Goal: Use online tool/utility: Utilize a website feature to perform a specific function

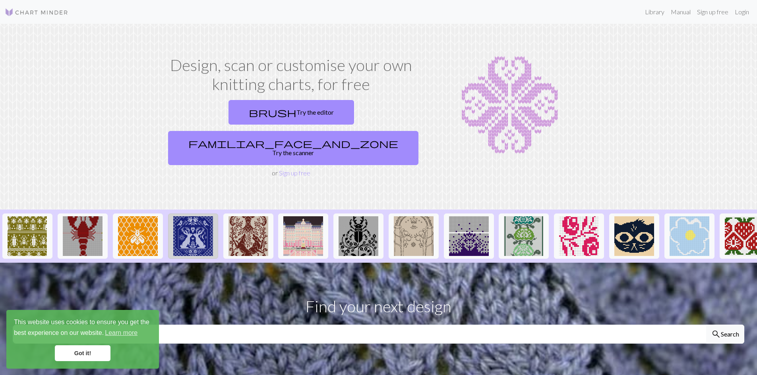
click at [203, 216] on img at bounding box center [193, 236] width 40 height 40
click at [625, 222] on img at bounding box center [634, 236] width 40 height 40
click at [236, 112] on link "brush Try the editor" at bounding box center [290, 112] width 125 height 25
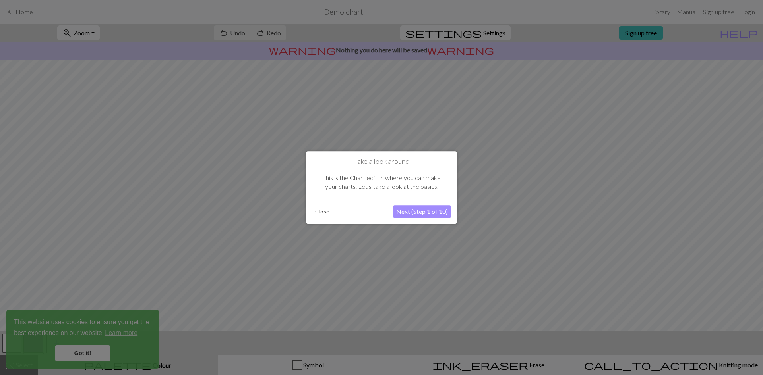
click at [415, 210] on button "Next (Step 1 of 10)" at bounding box center [422, 211] width 58 height 13
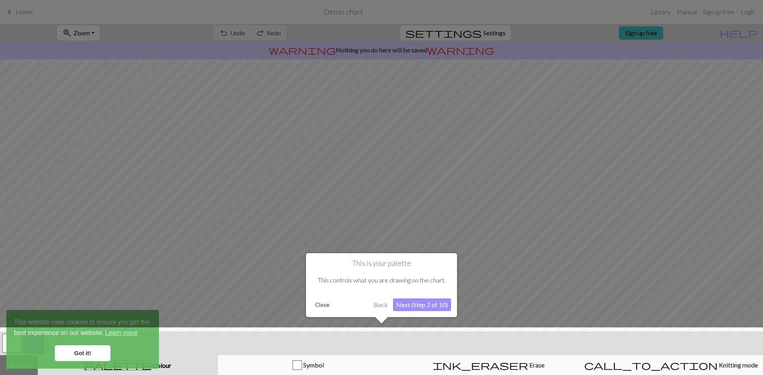
click at [409, 306] on button "Next (Step 2 of 10)" at bounding box center [422, 305] width 58 height 13
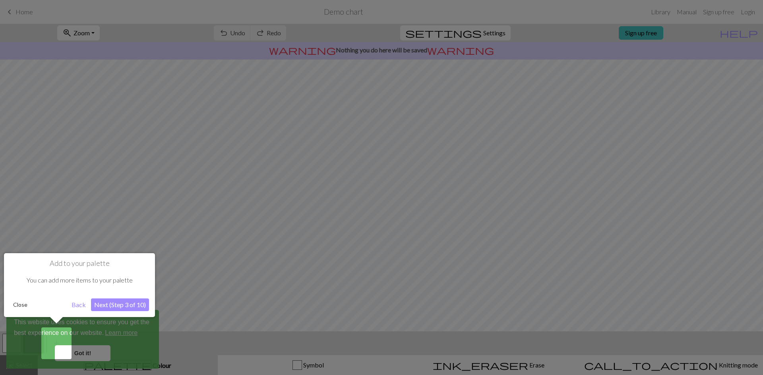
click at [124, 303] on button "Next (Step 3 of 10)" at bounding box center [120, 305] width 58 height 13
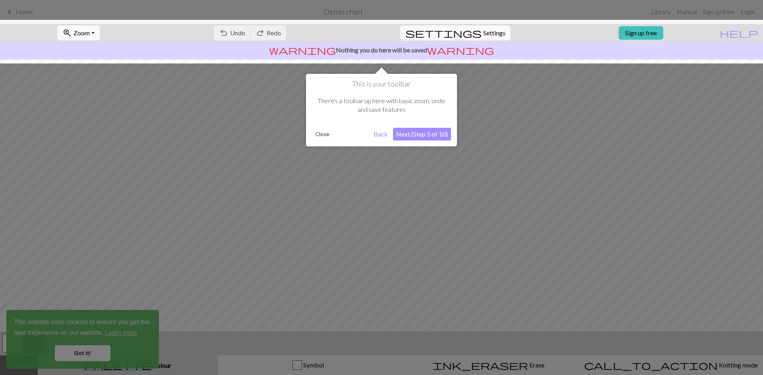
click at [423, 135] on button "Next (Step 5 of 10)" at bounding box center [422, 134] width 58 height 13
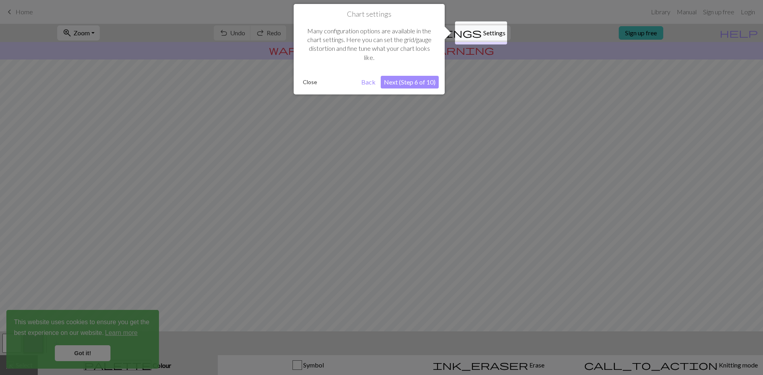
click at [409, 83] on button "Next (Step 6 of 10)" at bounding box center [409, 82] width 58 height 13
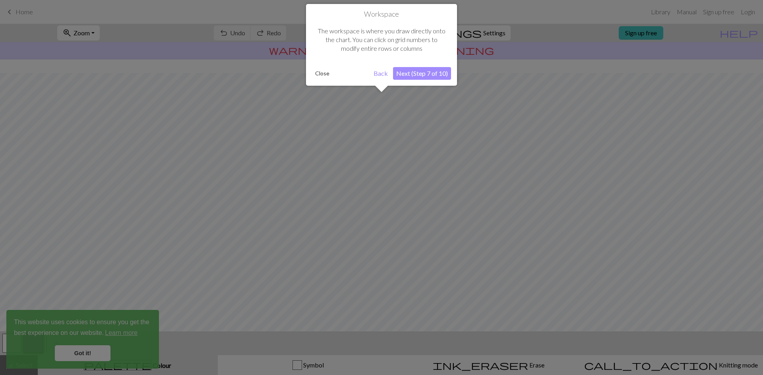
scroll to position [24, 0]
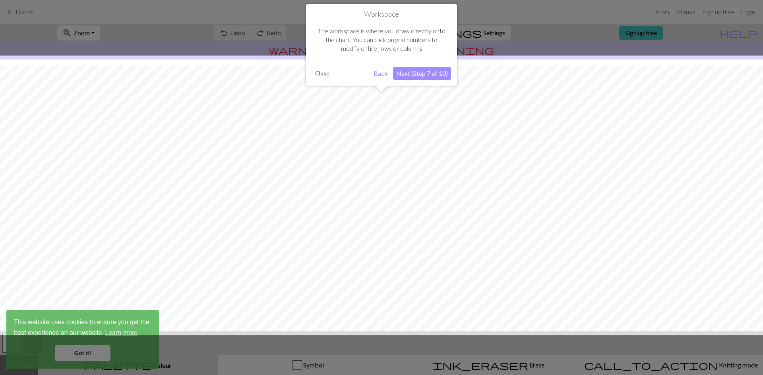
click at [419, 70] on button "Next (Step 7 of 10)" at bounding box center [422, 73] width 58 height 13
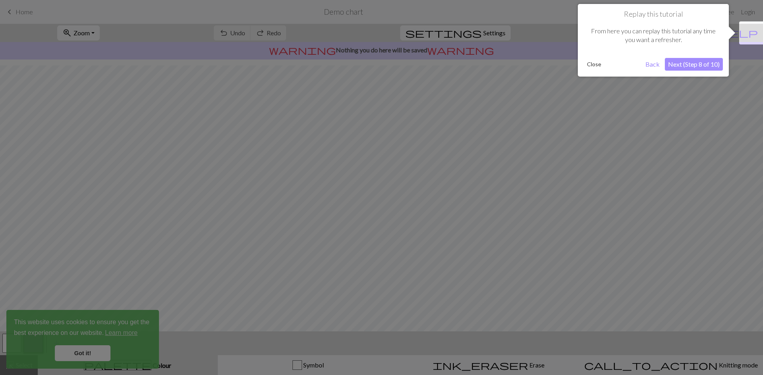
click at [691, 62] on button "Next (Step 8 of 10)" at bounding box center [693, 64] width 58 height 13
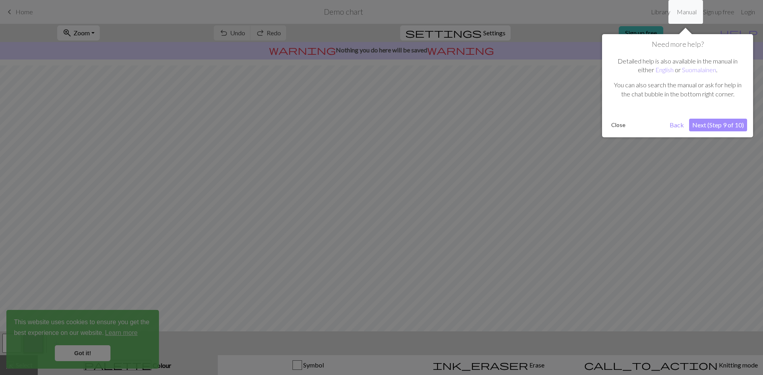
click at [722, 122] on button "Next (Step 9 of 10)" at bounding box center [718, 125] width 58 height 13
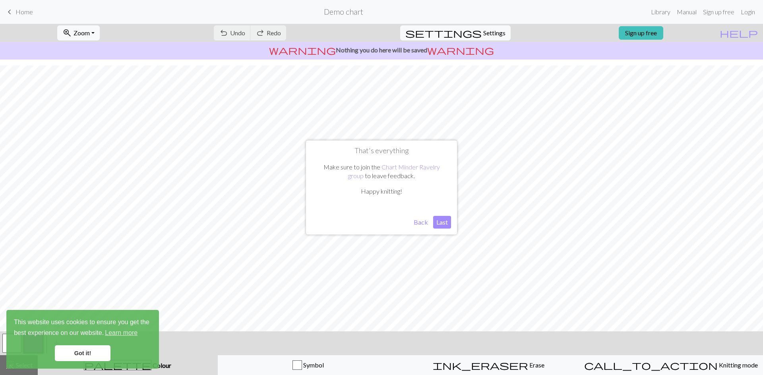
click at [443, 222] on button "Last" at bounding box center [442, 222] width 18 height 13
click at [87, 350] on link "Got it!" at bounding box center [83, 354] width 56 height 16
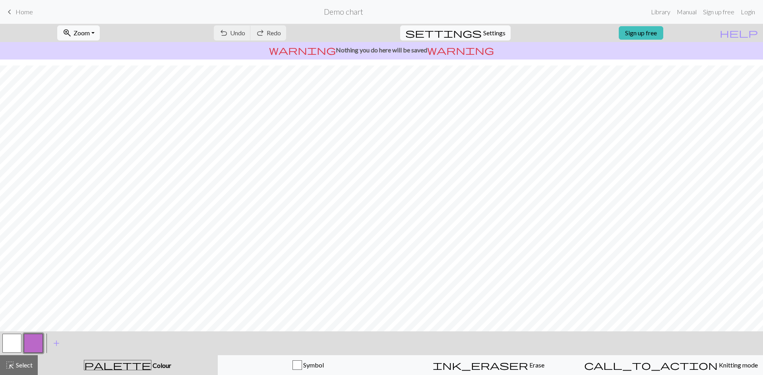
click at [151, 363] on span "Colour" at bounding box center [161, 366] width 20 height 8
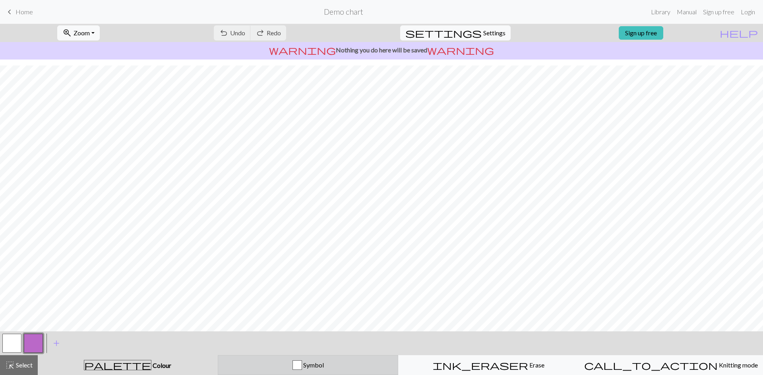
click at [340, 367] on div "Symbol" at bounding box center [308, 366] width 170 height 10
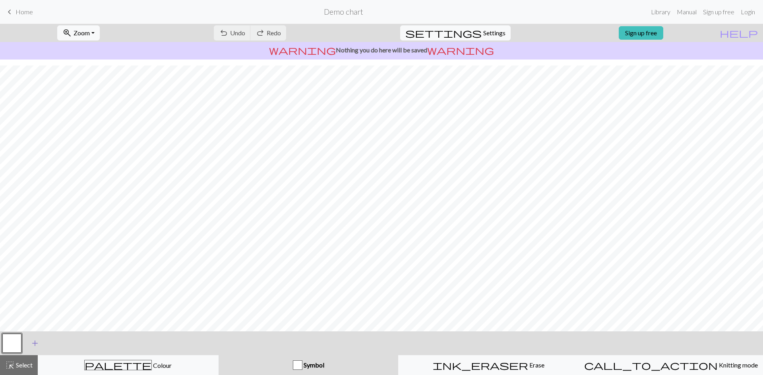
click at [33, 340] on span "add" at bounding box center [35, 343] width 10 height 11
click at [36, 342] on button "button" at bounding box center [33, 343] width 19 height 19
drag, startPoint x: 37, startPoint y: 342, endPoint x: 75, endPoint y: 352, distance: 40.3
click at [75, 352] on div "< > add Add a symbol" at bounding box center [381, 344] width 763 height 24
click at [31, 338] on button "button" at bounding box center [33, 343] width 19 height 19
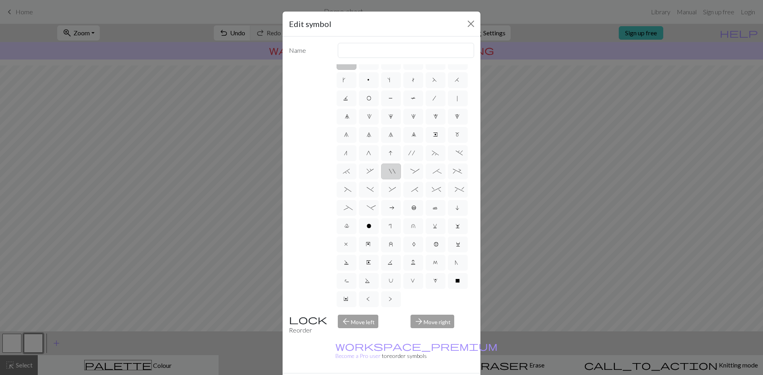
scroll to position [66, 0]
click at [470, 21] on button "Close" at bounding box center [470, 23] width 13 height 13
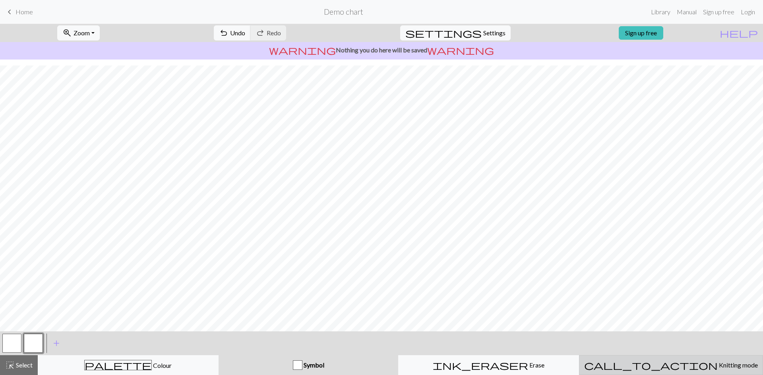
click at [685, 361] on div "call_to_action Knitting mode Knitting mode" at bounding box center [671, 366] width 174 height 10
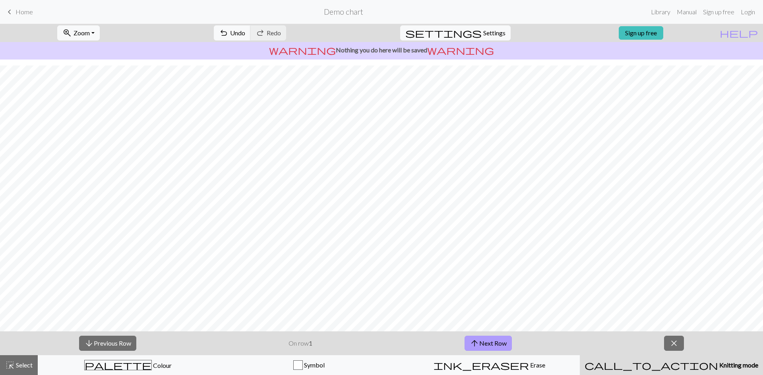
click at [506, 341] on button "arrow_upward Next Row" at bounding box center [487, 343] width 47 height 15
click at [121, 342] on button "arrow_downward Previous Row" at bounding box center [107, 343] width 57 height 15
click at [670, 344] on span "close" at bounding box center [674, 343] width 10 height 11
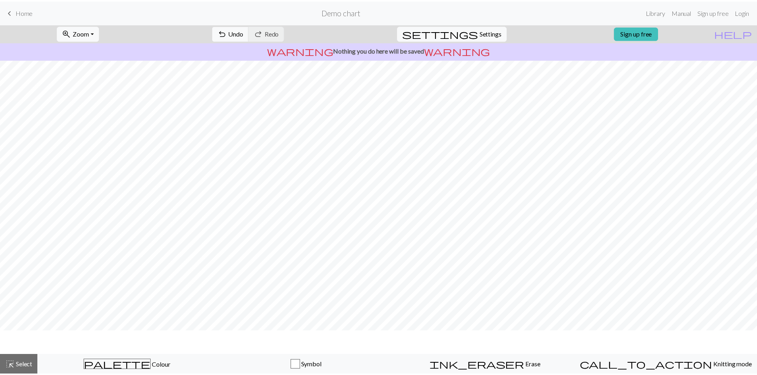
scroll to position [0, 0]
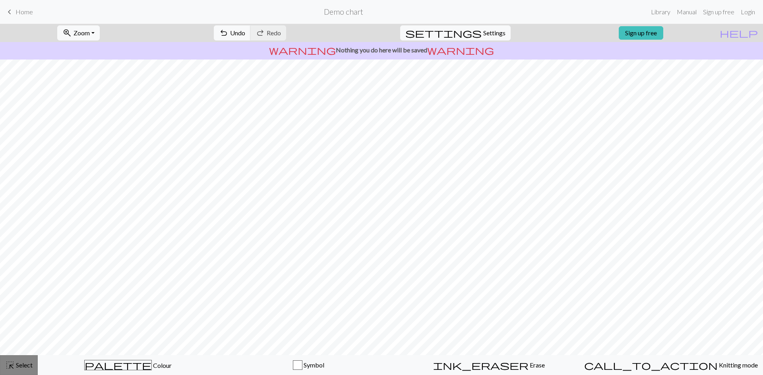
click at [22, 363] on span "Select" at bounding box center [24, 365] width 18 height 8
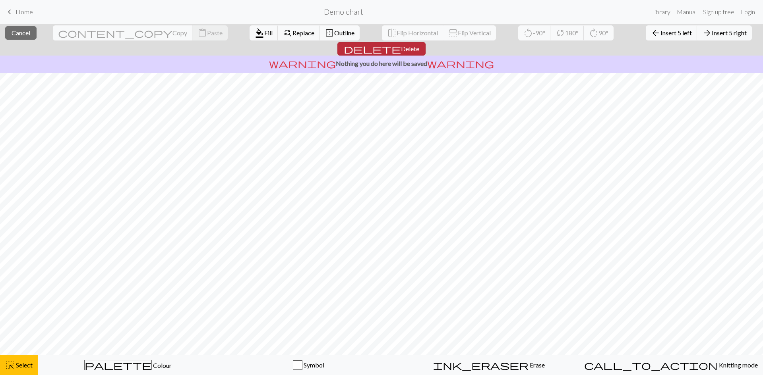
click at [419, 45] on span "Delete" at bounding box center [410, 49] width 18 height 8
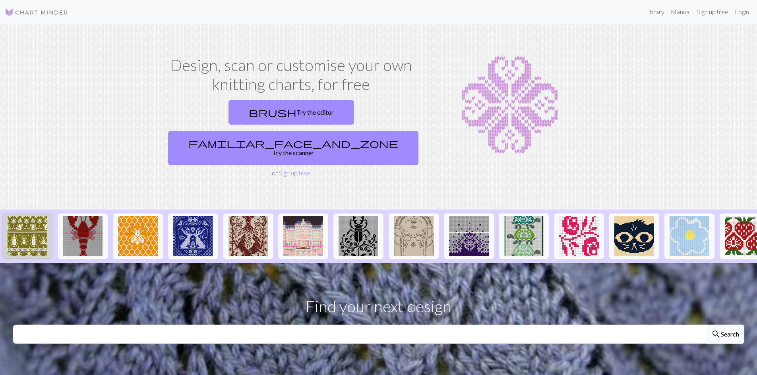
click at [28, 216] on img at bounding box center [28, 236] width 40 height 40
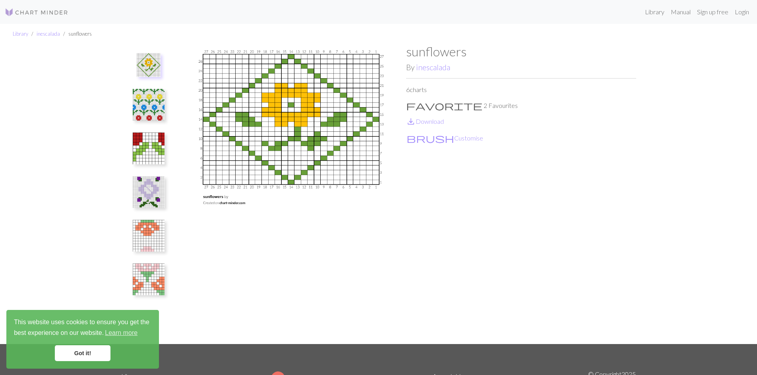
click at [150, 108] on img at bounding box center [149, 105] width 32 height 32
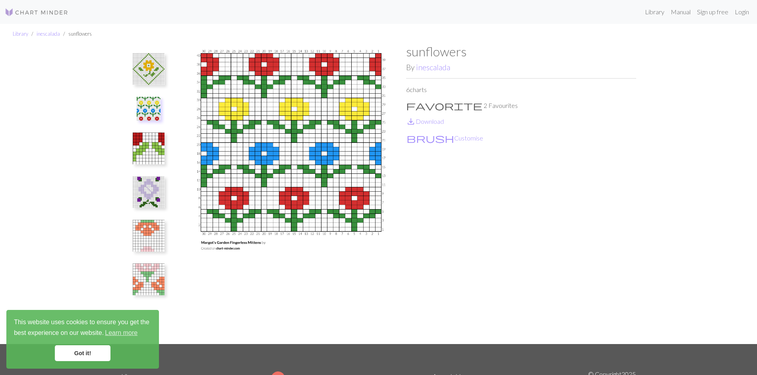
click at [155, 151] on img at bounding box center [149, 149] width 32 height 32
